Goal: Task Accomplishment & Management: Manage account settings

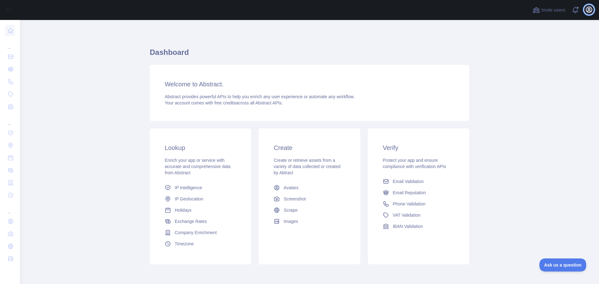
click at [590, 9] on icon "button" at bounding box center [590, 10] width 6 height 6
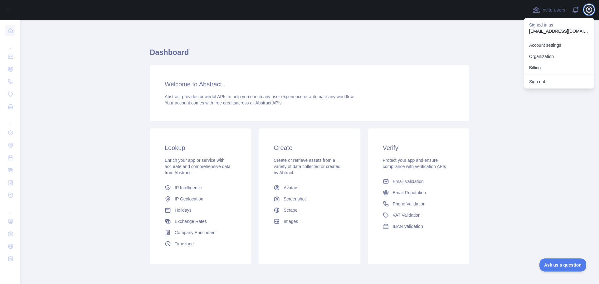
click at [590, 7] on icon "button" at bounding box center [589, 9] width 7 height 7
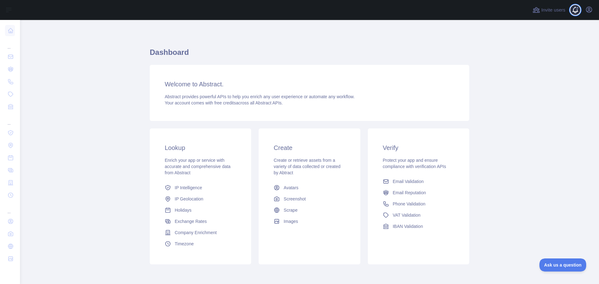
click at [575, 10] on span at bounding box center [578, 10] width 12 height 20
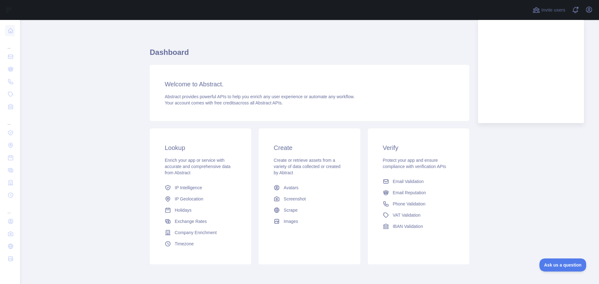
click at [393, 40] on div "Dashboard Welcome to Abstract. Abstract provides powerful APIs to help you enri…" at bounding box center [310, 154] width 320 height 239
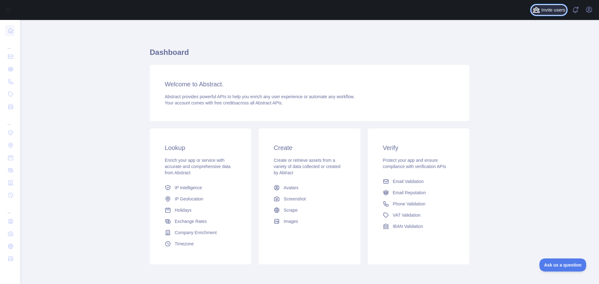
click at [543, 10] on span "Invite users" at bounding box center [554, 10] width 24 height 7
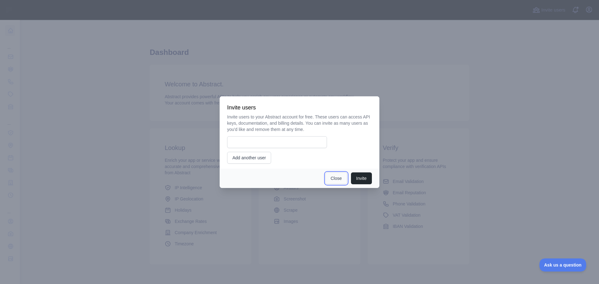
click at [337, 179] on button "Close" at bounding box center [337, 179] width 22 height 12
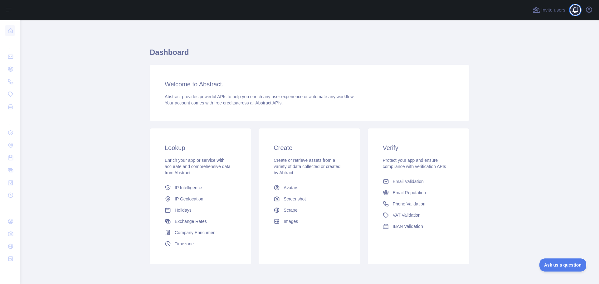
click at [579, 10] on span at bounding box center [578, 10] width 12 height 20
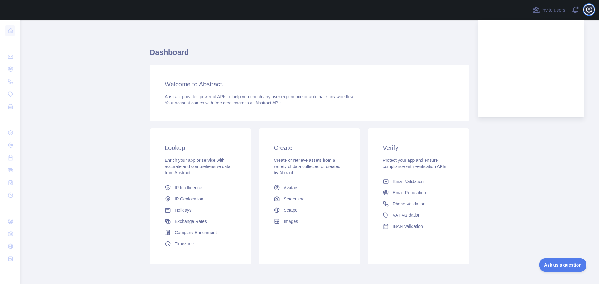
click at [590, 8] on icon "button" at bounding box center [590, 10] width 6 height 6
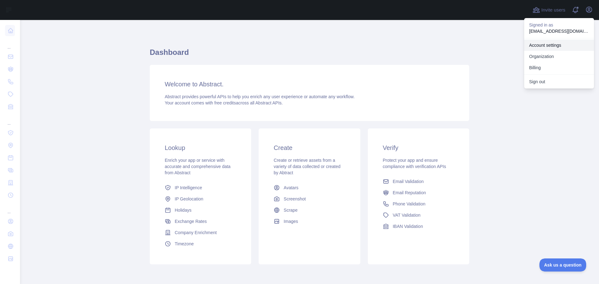
click at [542, 46] on link "Account settings" at bounding box center [560, 45] width 70 height 11
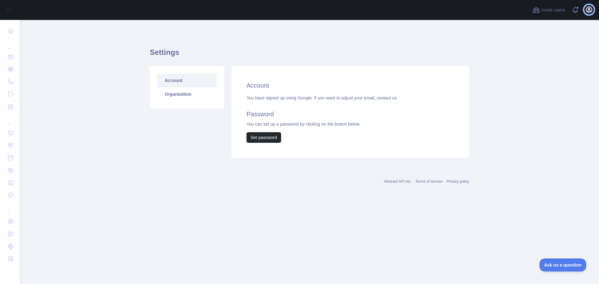
click at [585, 9] on button "Open user menu" at bounding box center [589, 10] width 10 height 10
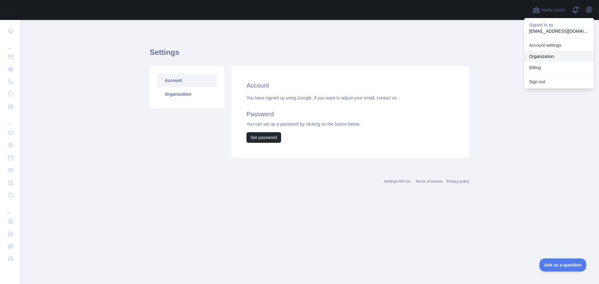
click at [544, 53] on link "Organization" at bounding box center [560, 56] width 70 height 11
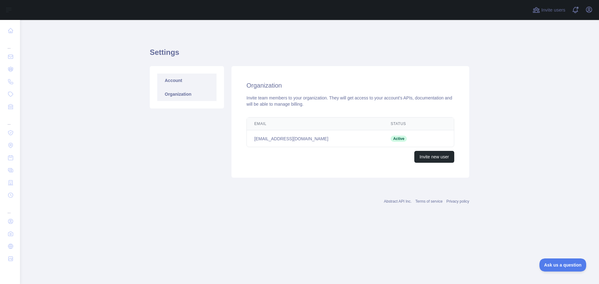
click at [184, 83] on link "Account" at bounding box center [186, 81] width 59 height 14
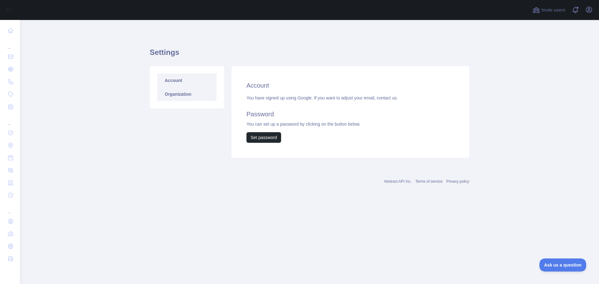
click at [183, 92] on link "Organization" at bounding box center [186, 94] width 59 height 14
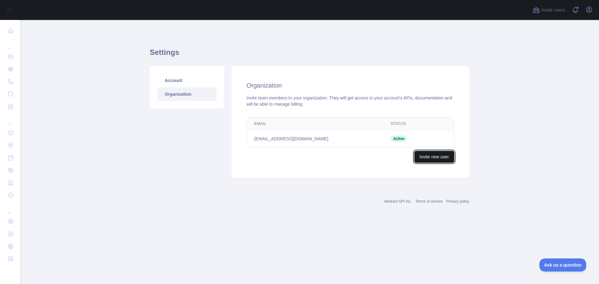
click at [431, 158] on button "Invite new user" at bounding box center [435, 157] width 40 height 12
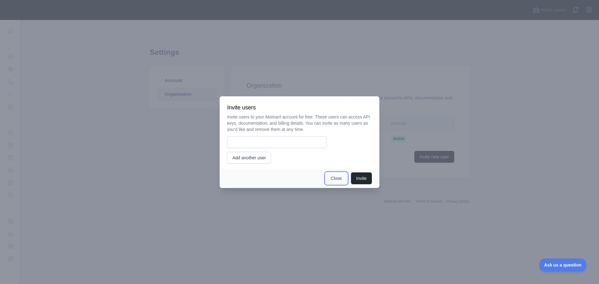
click at [333, 179] on button "Close" at bounding box center [337, 179] width 22 height 12
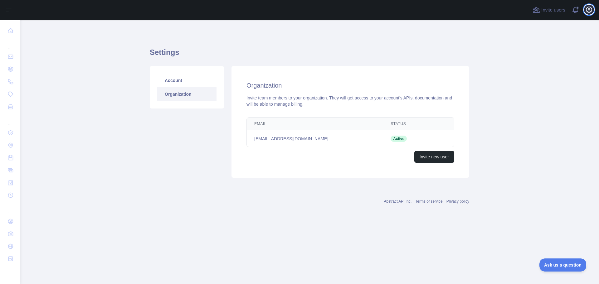
click at [589, 10] on icon "button" at bounding box center [589, 9] width 7 height 7
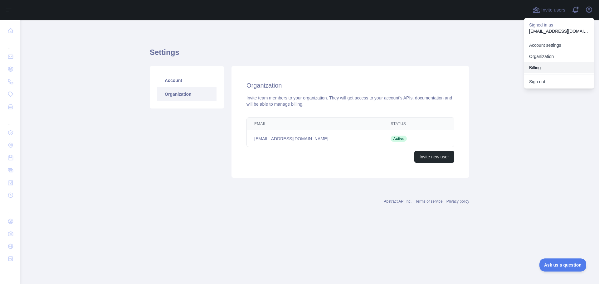
click at [536, 68] on button "Billing" at bounding box center [560, 67] width 70 height 11
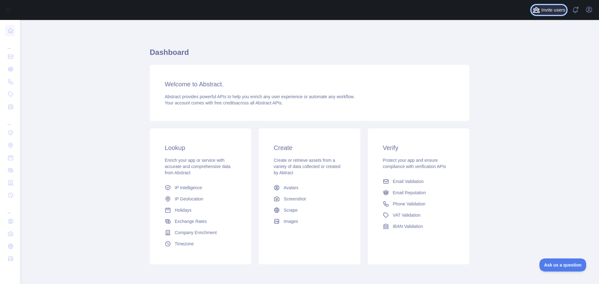
click at [550, 12] on span "Invite users" at bounding box center [554, 10] width 24 height 7
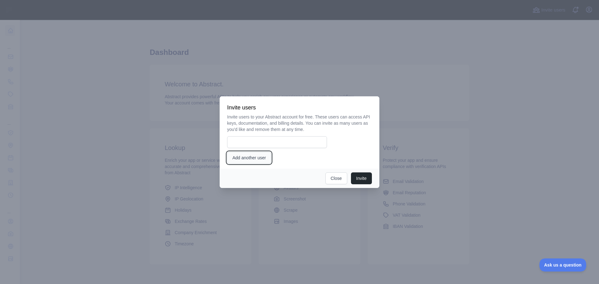
click at [258, 159] on button "Add another user" at bounding box center [249, 158] width 44 height 12
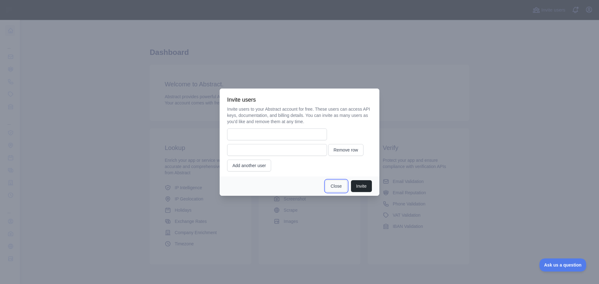
click at [332, 184] on button "Close" at bounding box center [337, 186] width 22 height 12
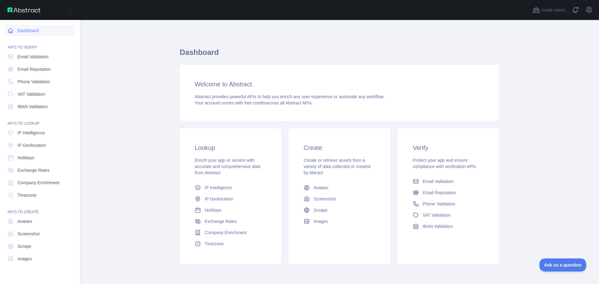
click at [23, 29] on link "Dashboard" at bounding box center [40, 30] width 70 height 11
click at [30, 133] on span "IP Intelligence" at bounding box center [30, 133] width 27 height 6
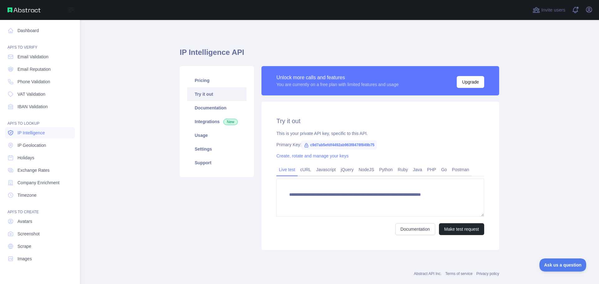
type textarea "**********"
click at [33, 56] on span "Email Validation" at bounding box center [32, 57] width 31 height 6
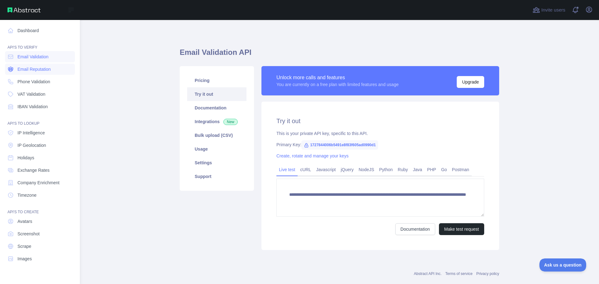
click at [30, 72] on span "Email Reputation" at bounding box center [33, 69] width 33 height 6
click at [32, 59] on span "Email Validation" at bounding box center [32, 57] width 31 height 6
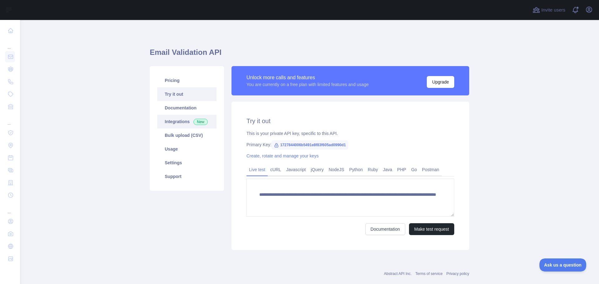
click at [177, 125] on link "Integrations New" at bounding box center [186, 122] width 59 height 14
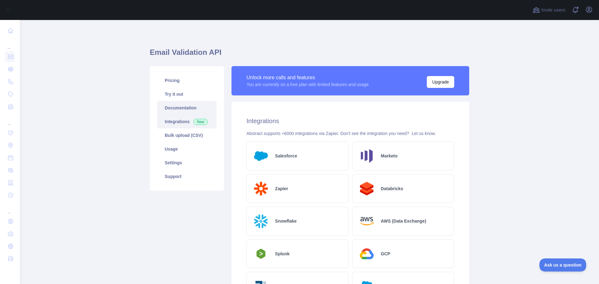
click at [181, 105] on link "Documentation" at bounding box center [186, 108] width 59 height 14
click at [173, 97] on link "Try it out" at bounding box center [186, 94] width 59 height 14
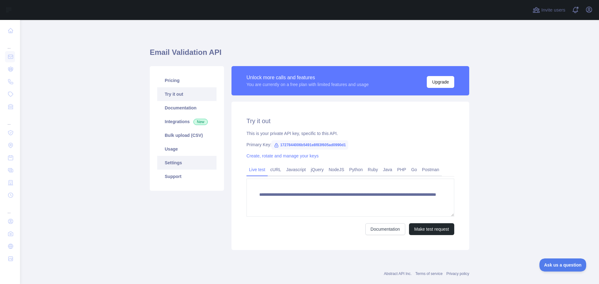
click at [175, 164] on link "Settings" at bounding box center [186, 163] width 59 height 14
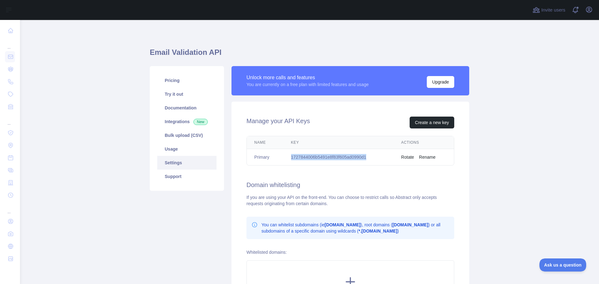
drag, startPoint x: 290, startPoint y: 158, endPoint x: 371, endPoint y: 159, distance: 81.2
click at [371, 159] on td "1727844006b5491e8f83f605ad0990d1" at bounding box center [339, 157] width 110 height 17
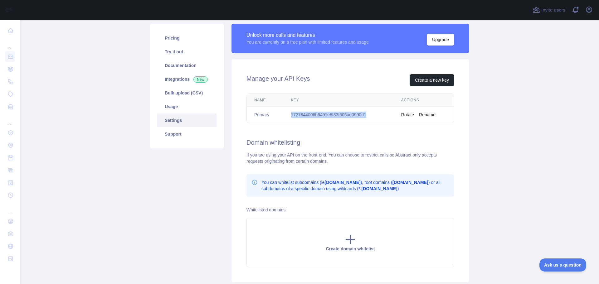
scroll to position [73, 0]
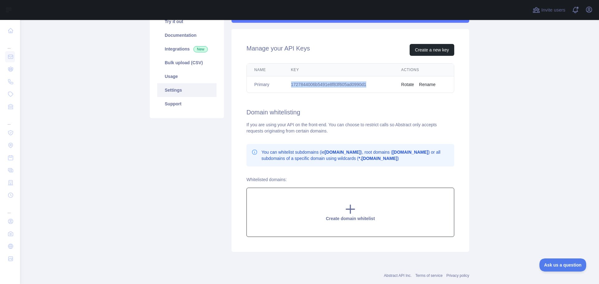
copy td "1727844006b5491e8f83f605ad0990d1"
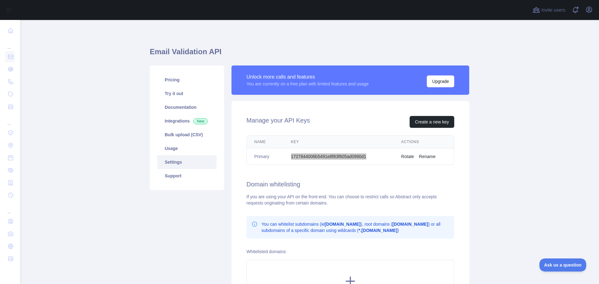
scroll to position [0, 0]
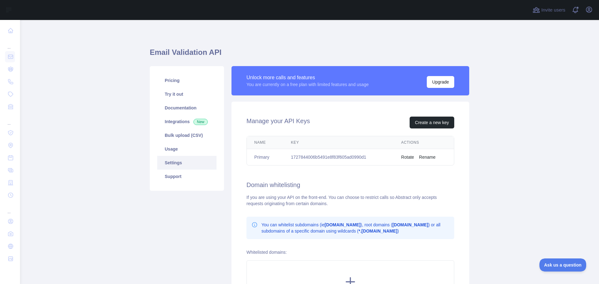
click at [46, 99] on main "Email Validation API Pricing Try it out Documentation Integrations New Bulk upl…" at bounding box center [309, 152] width 579 height 264
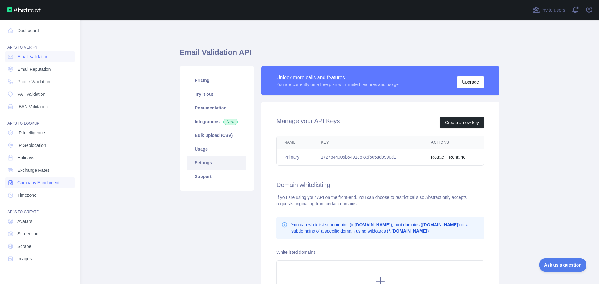
click at [48, 185] on span "Company Enrichment" at bounding box center [38, 183] width 42 height 6
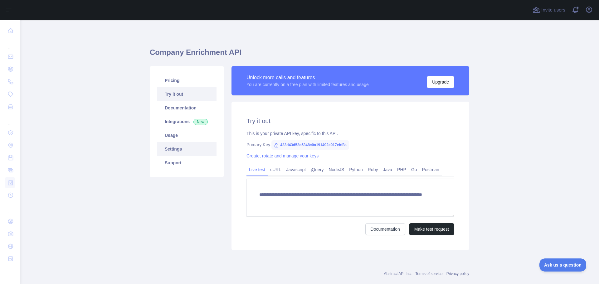
click at [178, 148] on link "Settings" at bounding box center [186, 149] width 59 height 14
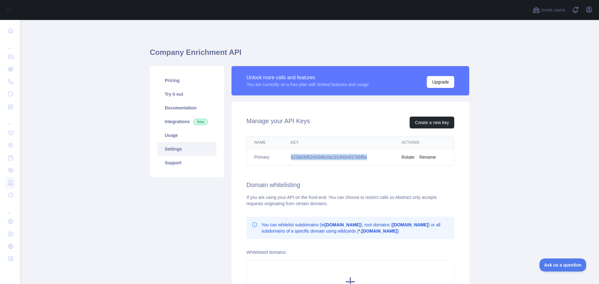
drag, startPoint x: 364, startPoint y: 159, endPoint x: 291, endPoint y: 157, distance: 72.4
click at [290, 157] on td "423d43d52e5348c0a191492e917ebf8a" at bounding box center [339, 157] width 111 height 17
copy td "423d43d52e5348c0a191492e917ebf8a"
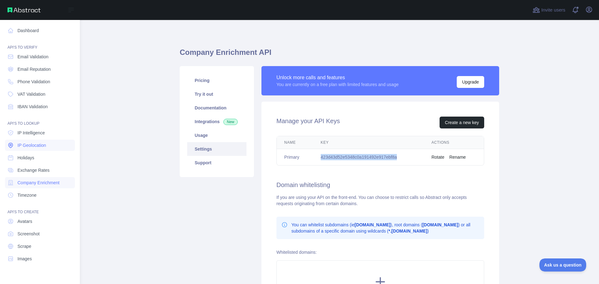
click at [41, 146] on span "IP Geolocation" at bounding box center [31, 145] width 29 height 6
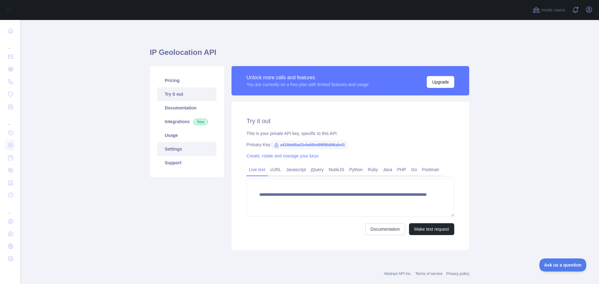
click at [175, 149] on link "Settings" at bounding box center [186, 149] width 59 height 14
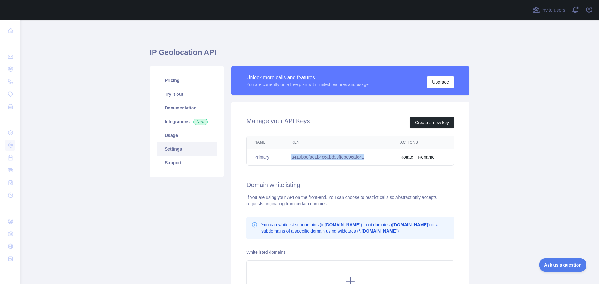
drag, startPoint x: 364, startPoint y: 157, endPoint x: 290, endPoint y: 157, distance: 74.3
click at [290, 157] on td "a410bb8fad1b4e60bd99ff8b896afe41" at bounding box center [338, 157] width 109 height 17
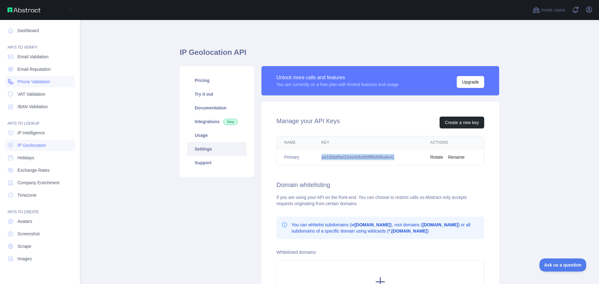
click at [40, 83] on span "Phone Validation" at bounding box center [33, 82] width 33 height 6
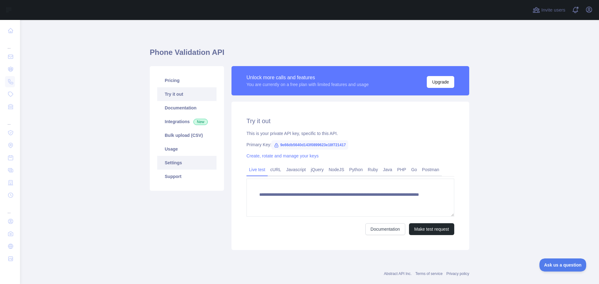
click at [172, 160] on link "Settings" at bounding box center [186, 163] width 59 height 14
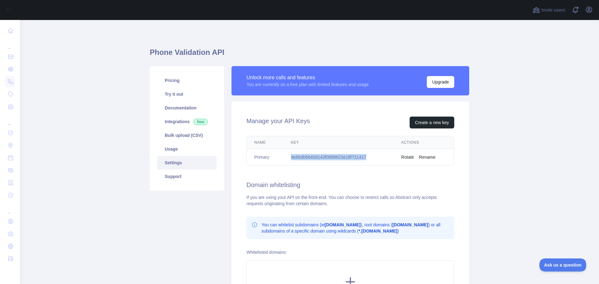
drag, startPoint x: 363, startPoint y: 155, endPoint x: 290, endPoint y: 157, distance: 73.7
click at [290, 157] on td "9e66db5640d143f0899623e18f721417" at bounding box center [339, 157] width 110 height 17
